Goal: Transaction & Acquisition: Download file/media

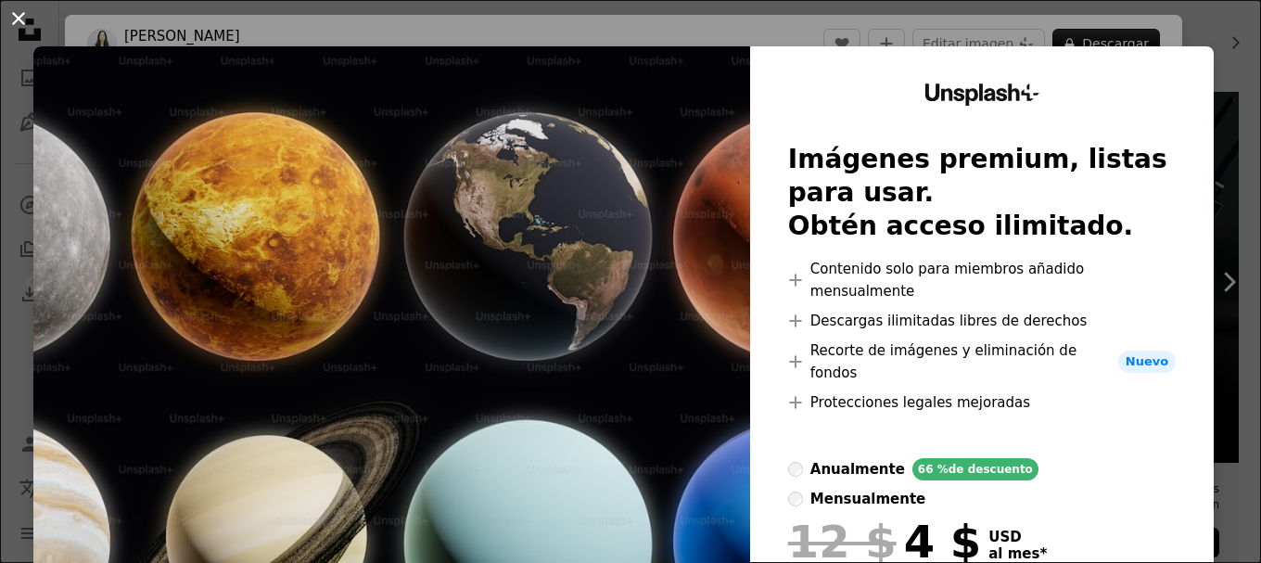
click at [24, 18] on button "An X shape" at bounding box center [18, 18] width 22 height 22
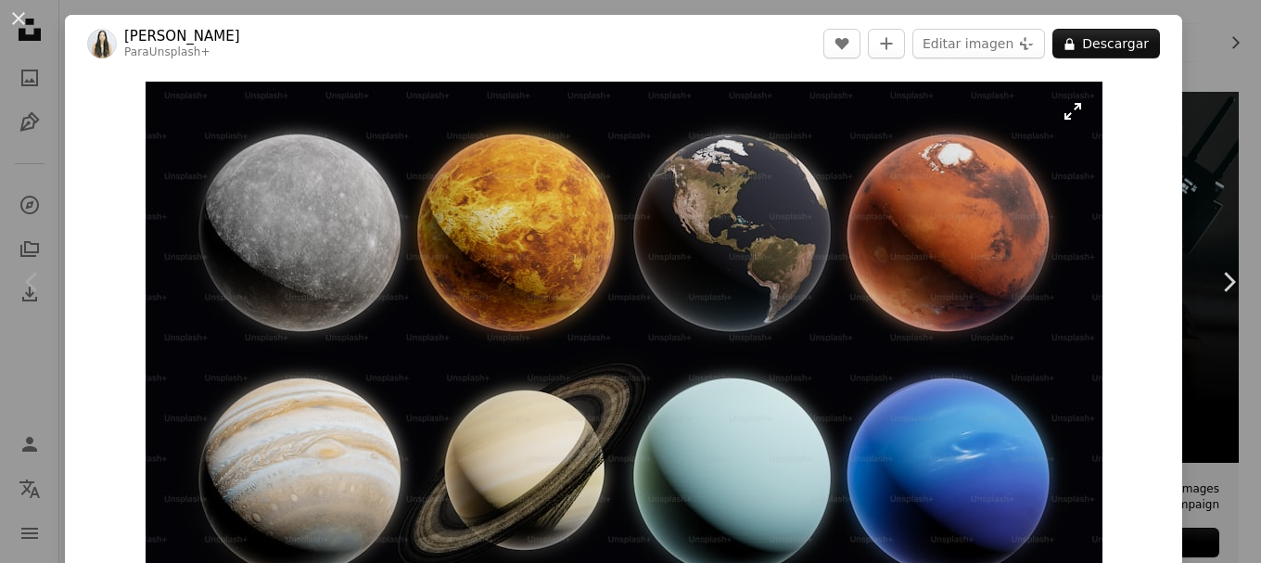
scroll to position [93, 0]
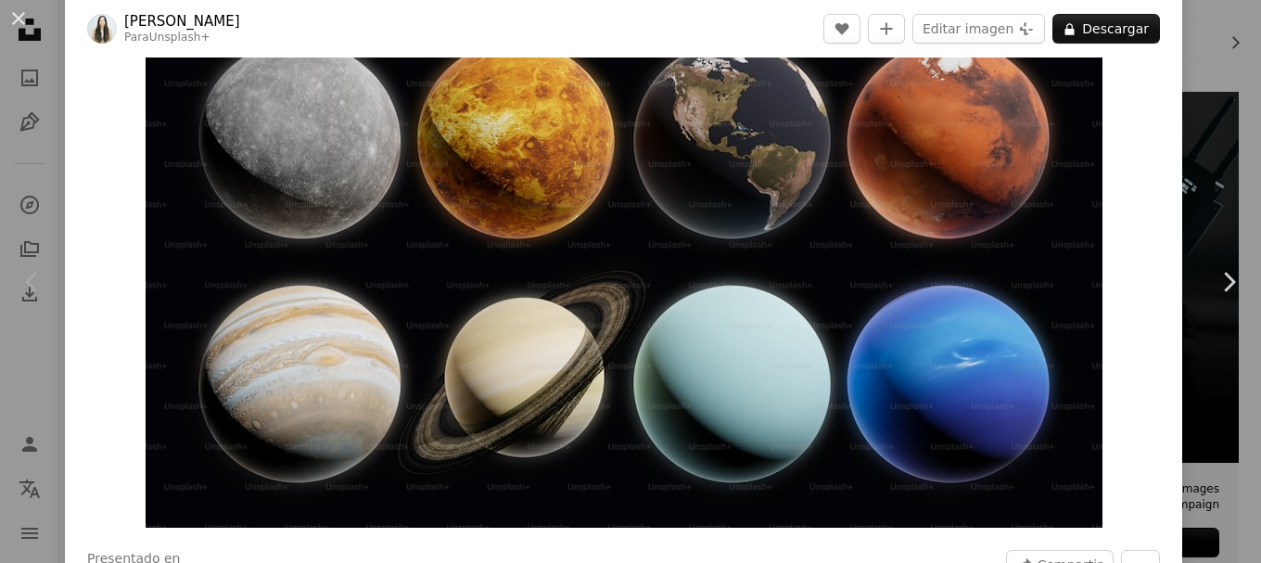
drag, startPoint x: 646, startPoint y: 171, endPoint x: 607, endPoint y: 177, distance: 39.5
click at [607, 177] on img "Ampliar en esta imagen" at bounding box center [624, 258] width 957 height 539
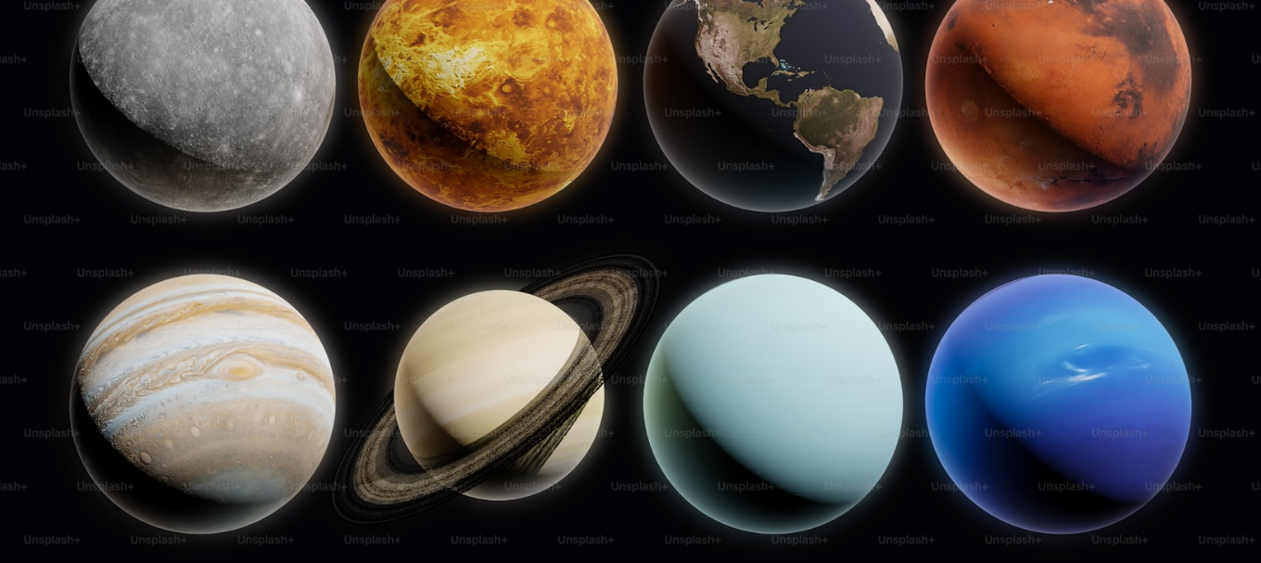
scroll to position [130, 0]
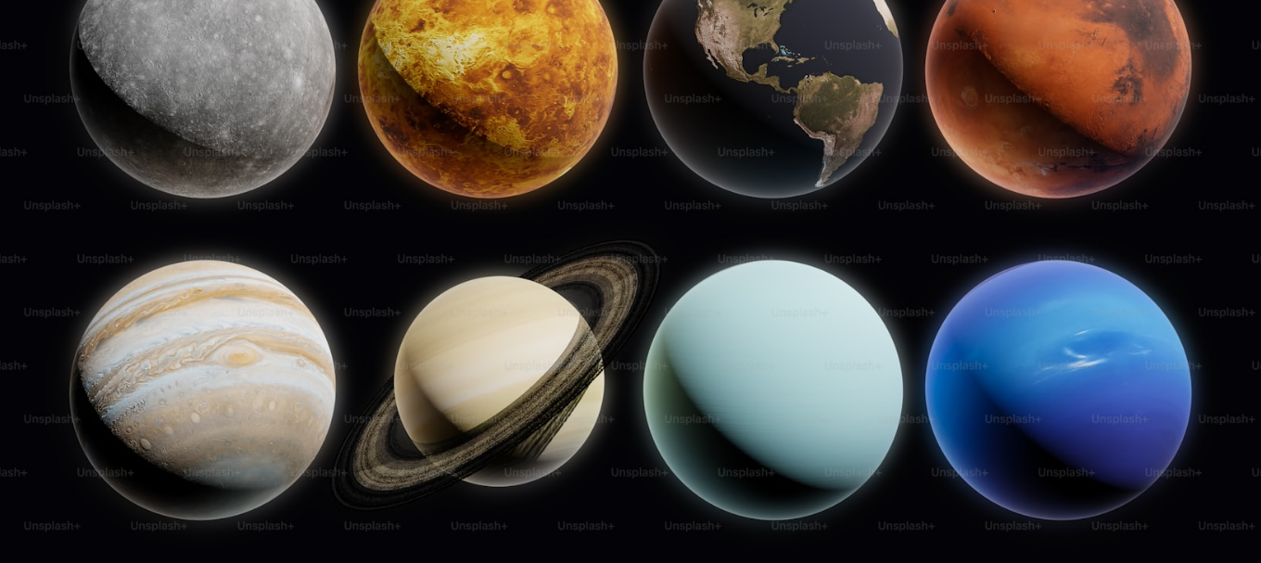
click at [607, 177] on img "Reducir el zoom en esta imagen" at bounding box center [630, 224] width 1262 height 710
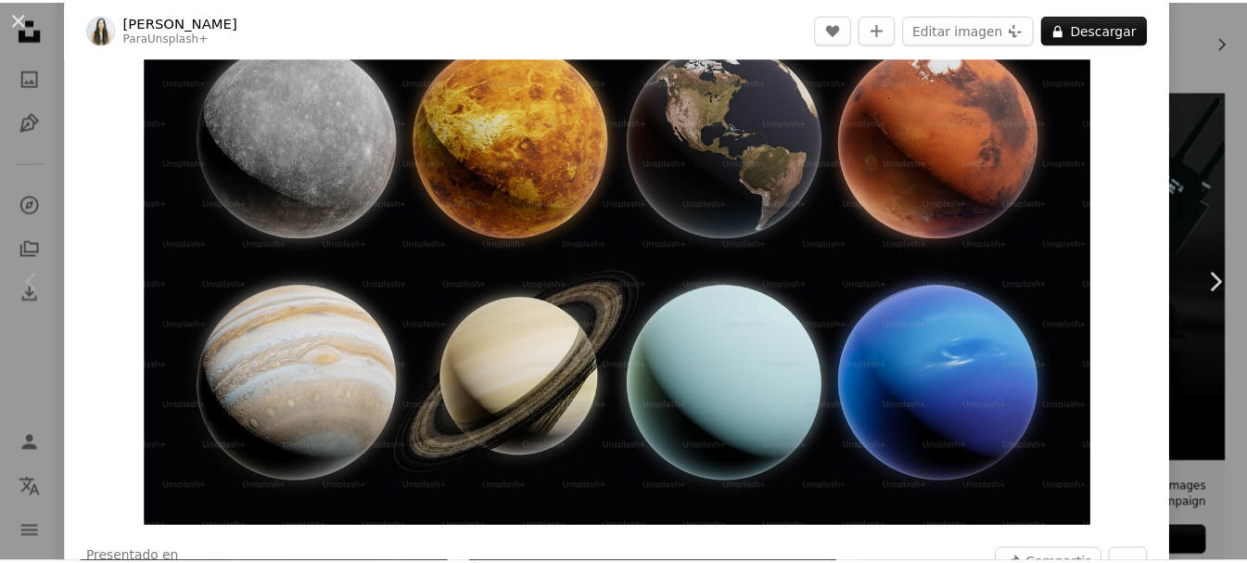
scroll to position [82, 0]
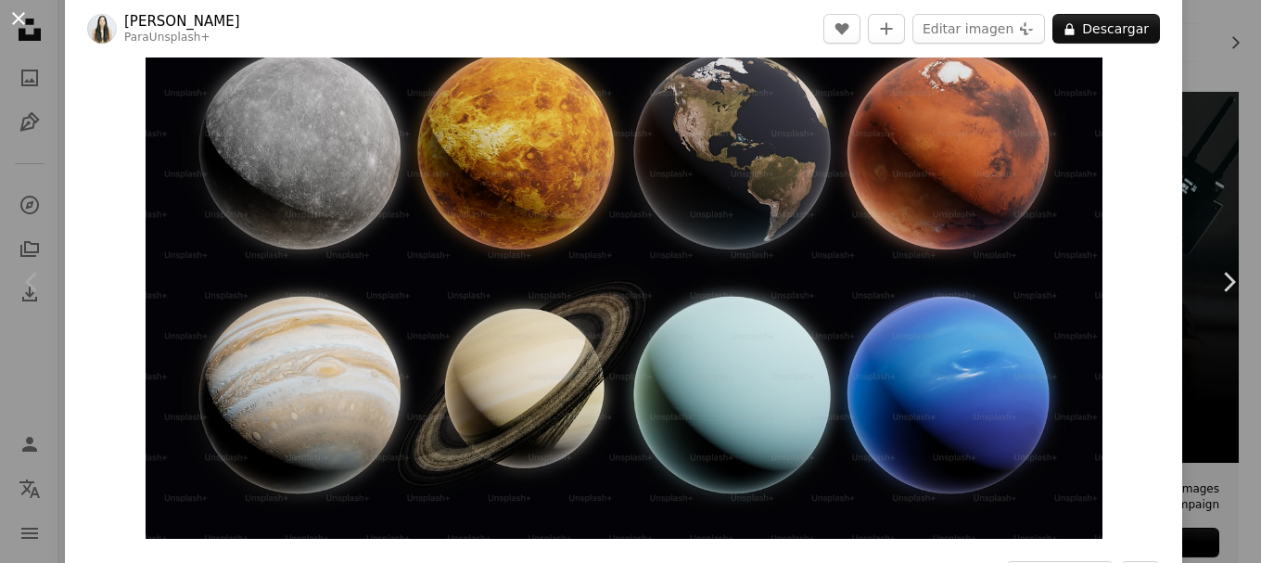
click at [10, 20] on button "An X shape" at bounding box center [18, 18] width 22 height 22
